Goal: Task Accomplishment & Management: Use online tool/utility

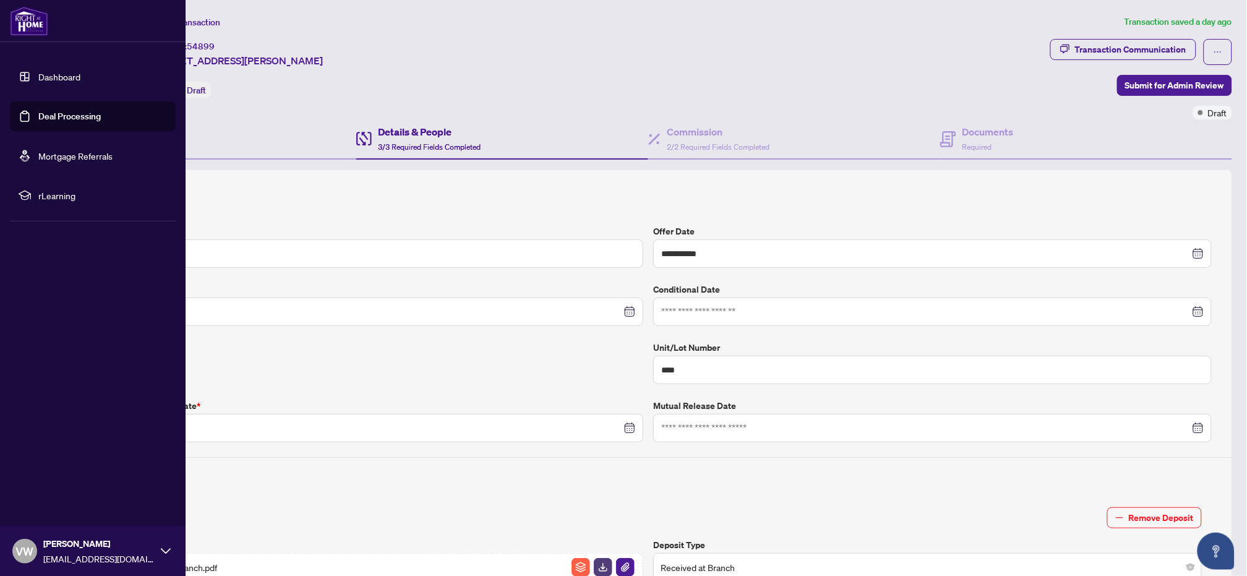
click at [38, 120] on link "Deal Processing" at bounding box center [69, 116] width 62 height 11
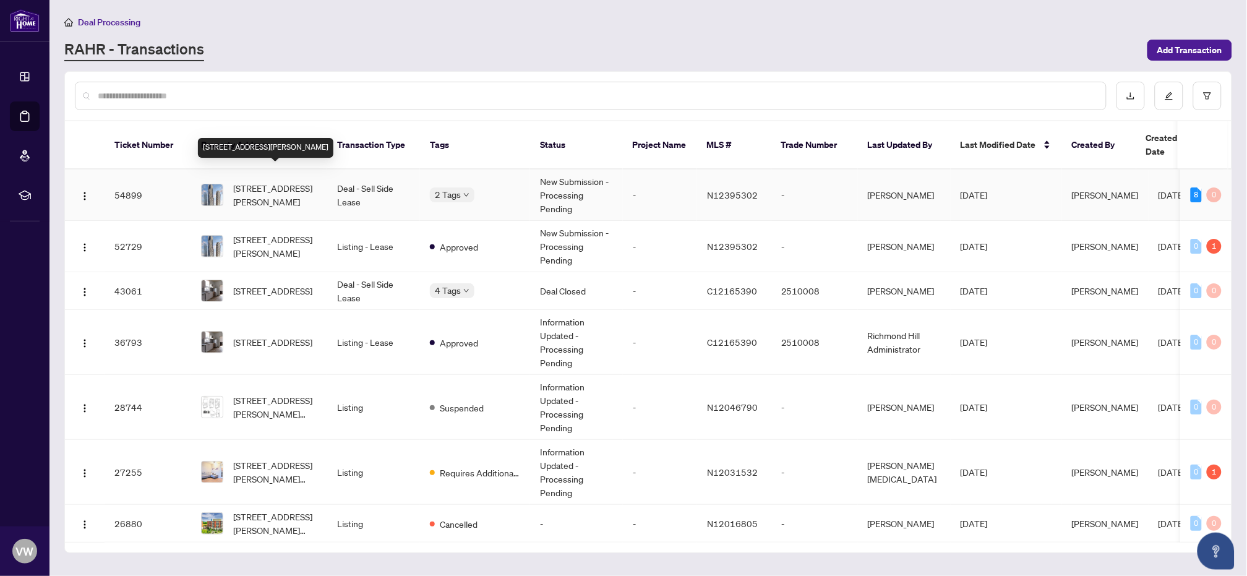
click at [277, 184] on span "[STREET_ADDRESS][PERSON_NAME]" at bounding box center [275, 194] width 84 height 27
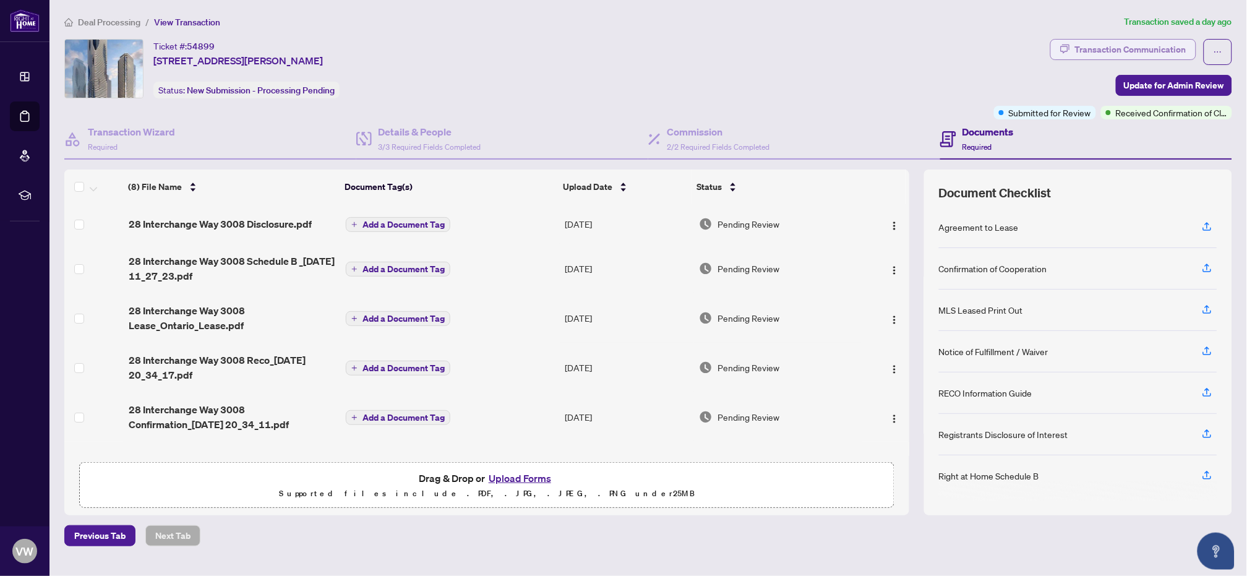
click at [1136, 45] on div "Transaction Communication" at bounding box center [1130, 50] width 111 height 20
type textarea "**********"
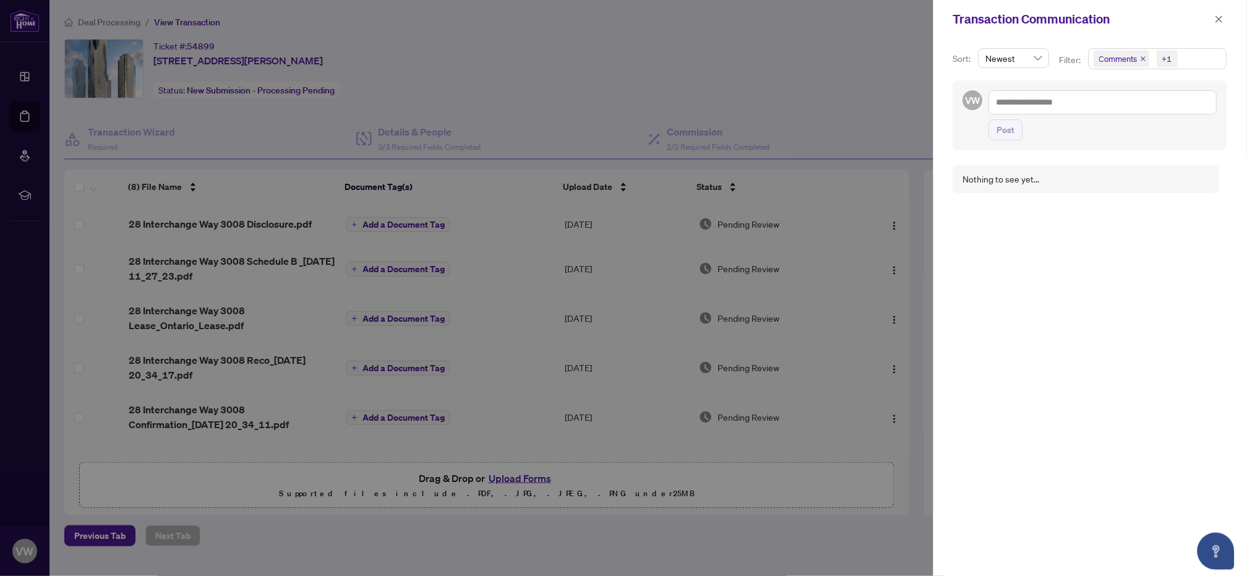
click at [811, 54] on div at bounding box center [623, 288] width 1247 height 576
click at [1218, 20] on icon "close" at bounding box center [1219, 19] width 9 height 9
